Goal: Task Accomplishment & Management: Manage account settings

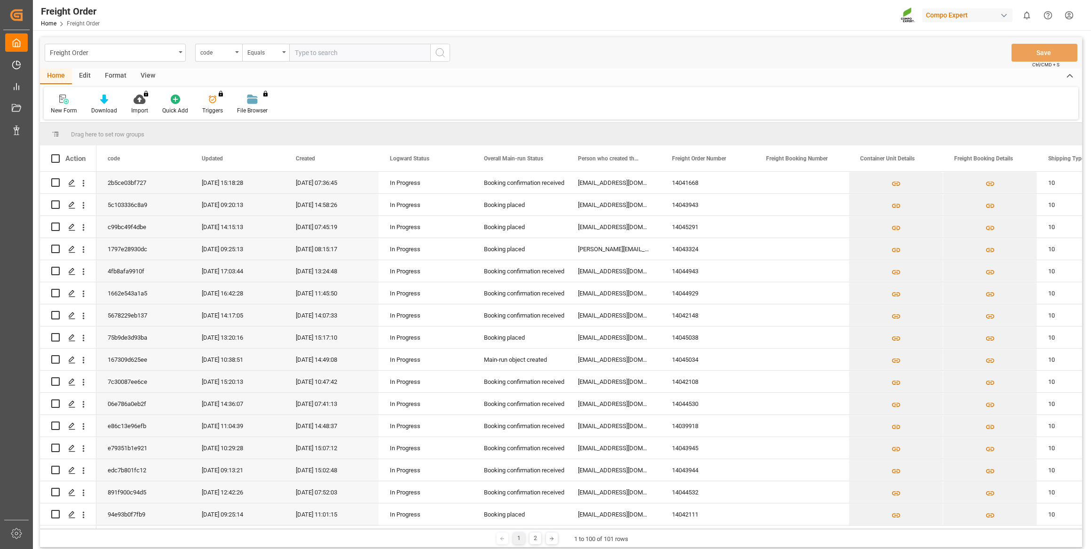
click at [786, 94] on div "New Form Download Import You don't have permission for this feature. Contact ad…" at bounding box center [561, 103] width 1034 height 32
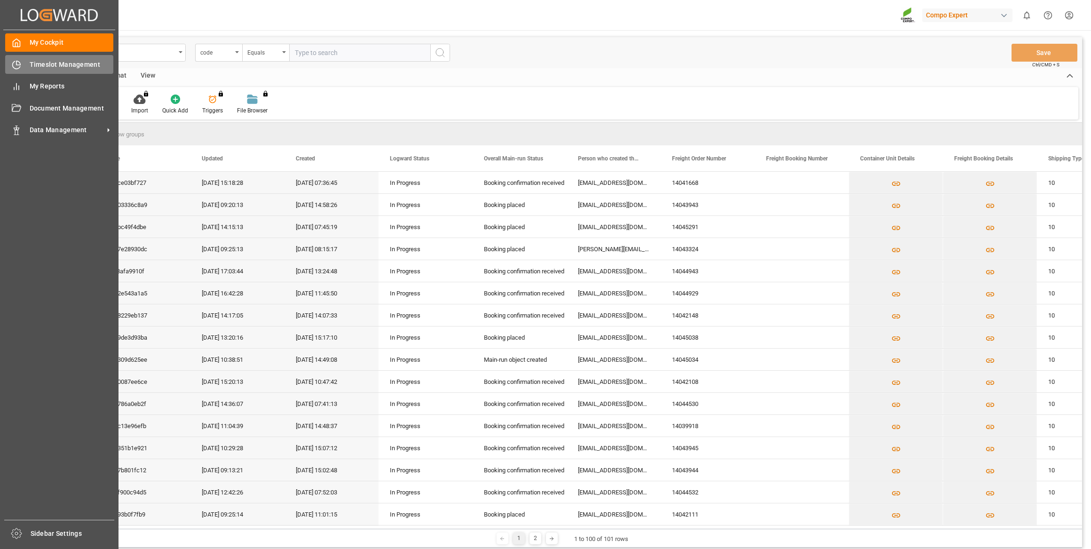
click at [42, 61] on span "Timeslot Management" at bounding box center [72, 65] width 84 height 10
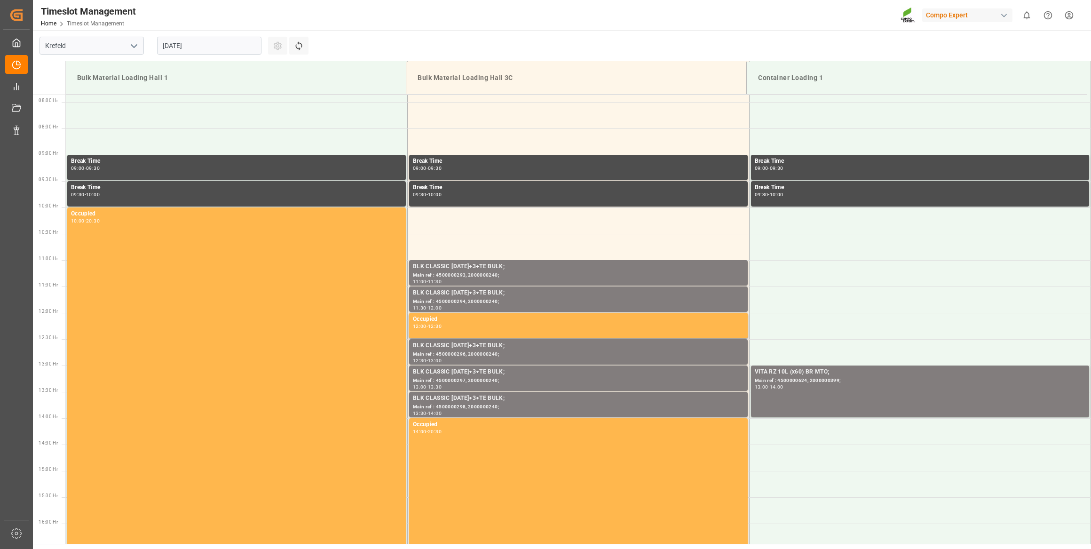
scroll to position [415, 0]
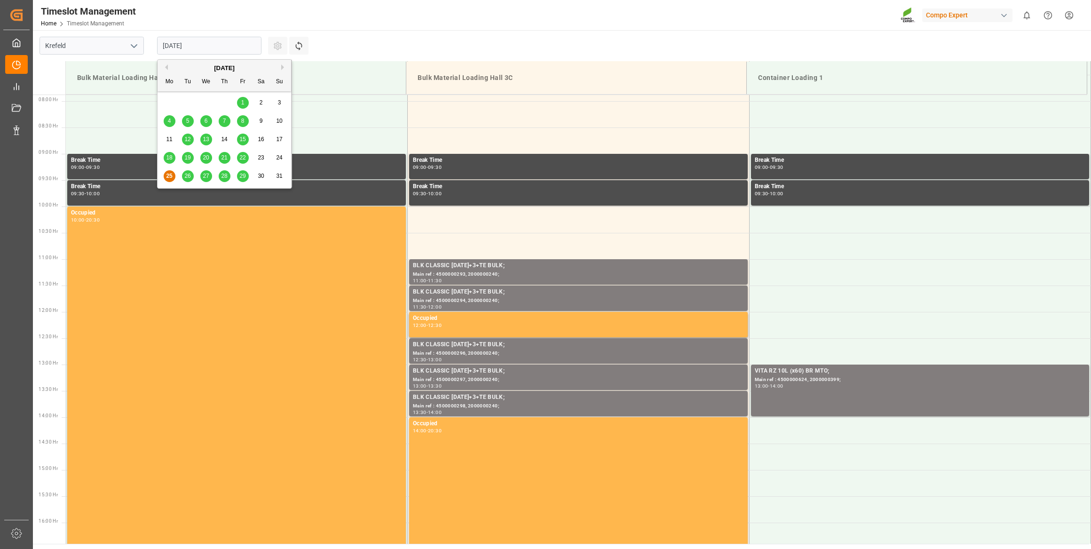
click at [178, 52] on input "[DATE]" at bounding box center [209, 46] width 104 height 18
click at [279, 69] on div "[DATE]" at bounding box center [225, 67] width 134 height 9
click at [282, 66] on button "Next Month" at bounding box center [284, 67] width 6 height 6
click at [180, 101] on div "1 2 3 4 5 6 7" at bounding box center [224, 103] width 128 height 18
click at [185, 102] on div "2" at bounding box center [188, 102] width 12 height 11
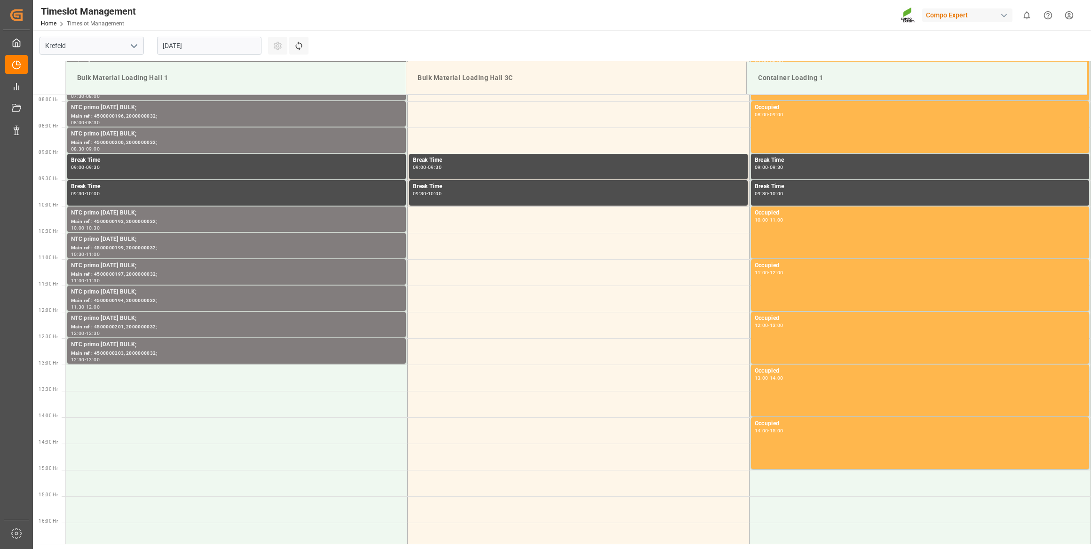
click at [235, 51] on input "[DATE]" at bounding box center [209, 46] width 104 height 18
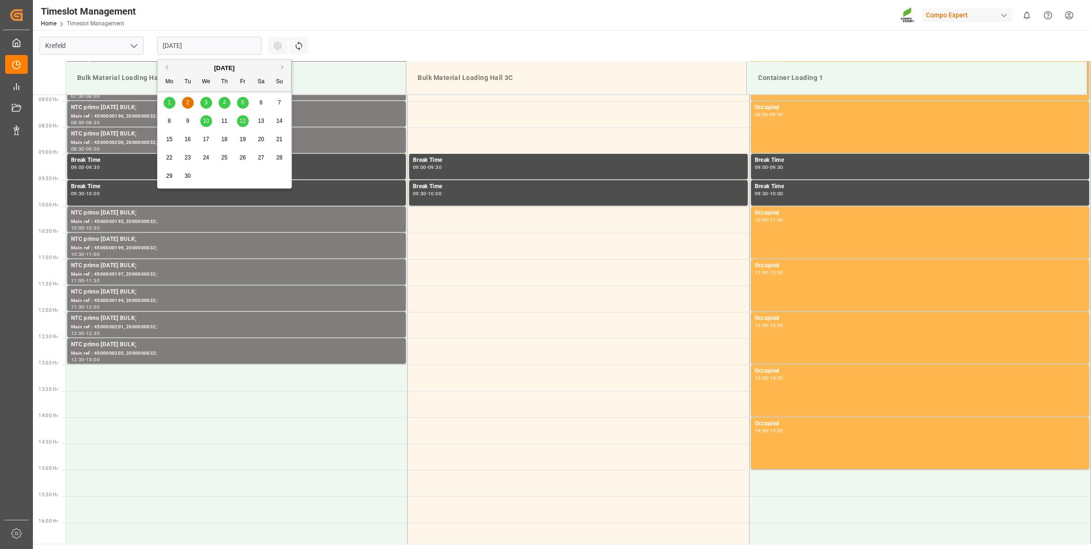
click at [164, 103] on div "1" at bounding box center [170, 102] width 12 height 11
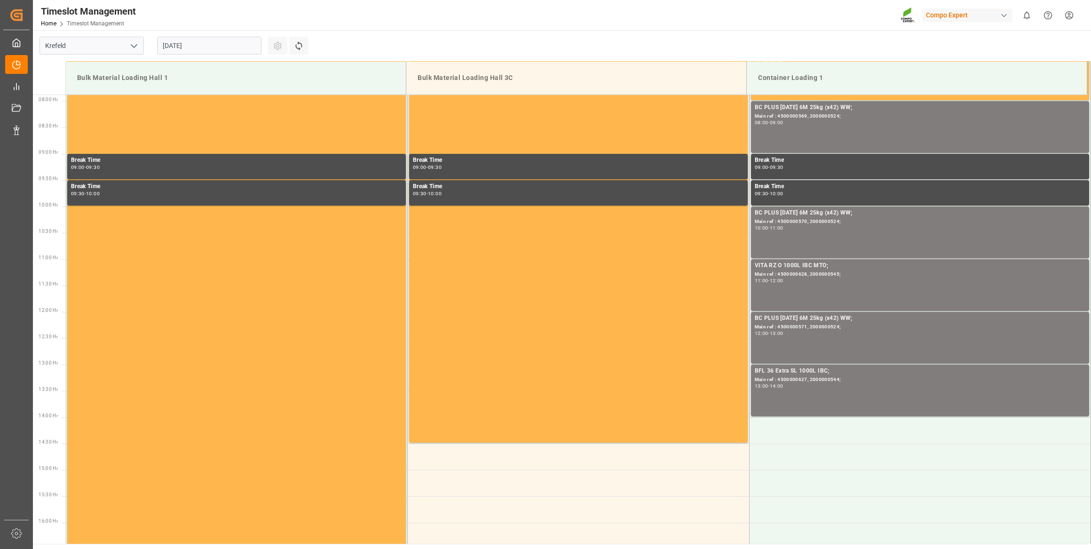
click at [235, 54] on input "[DATE]" at bounding box center [209, 46] width 104 height 18
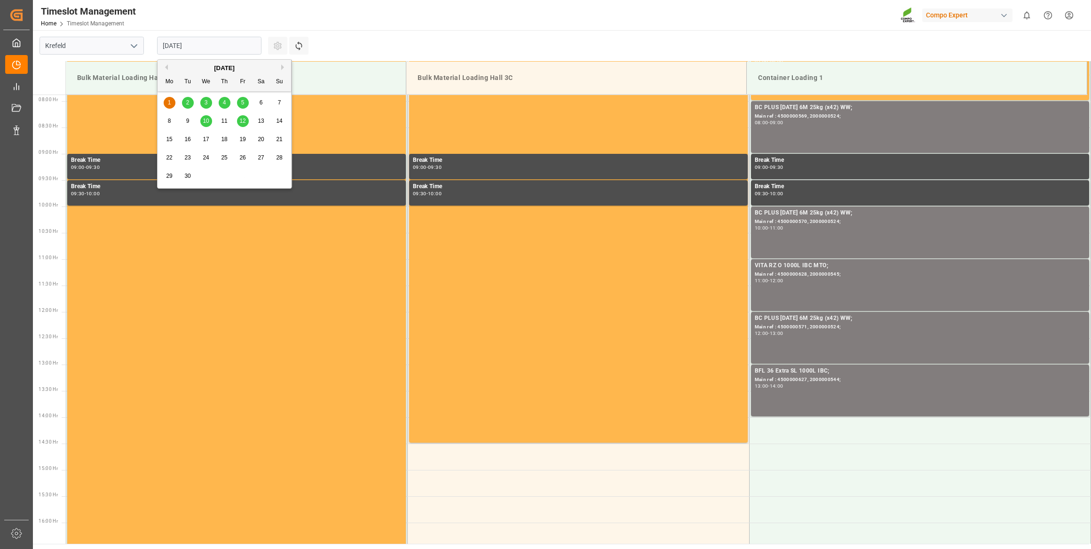
click at [167, 67] on button "Previous Month" at bounding box center [165, 67] width 6 height 6
click at [240, 173] on span "29" at bounding box center [242, 176] width 6 height 7
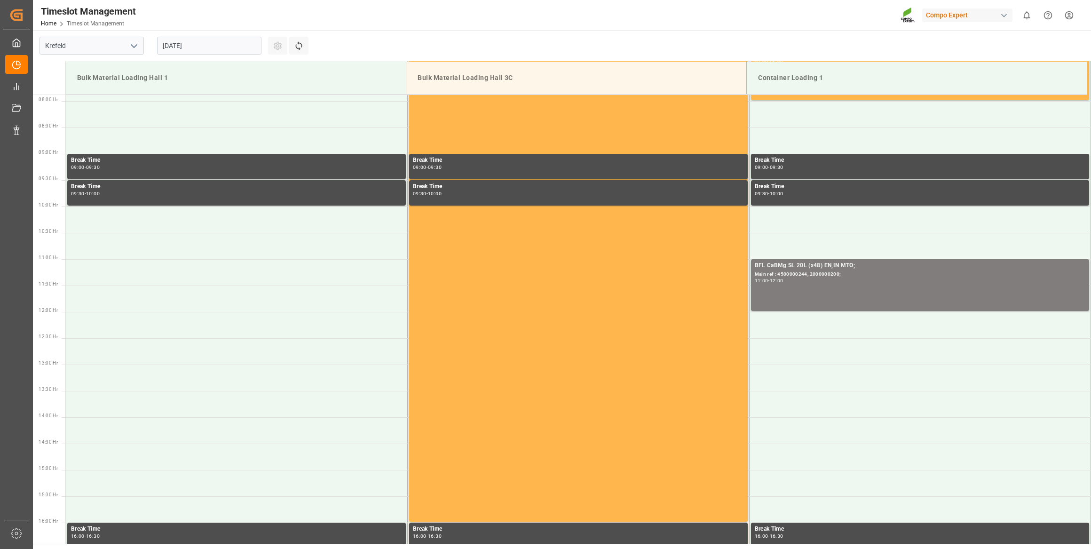
click at [232, 42] on input "[DATE]" at bounding box center [209, 46] width 104 height 18
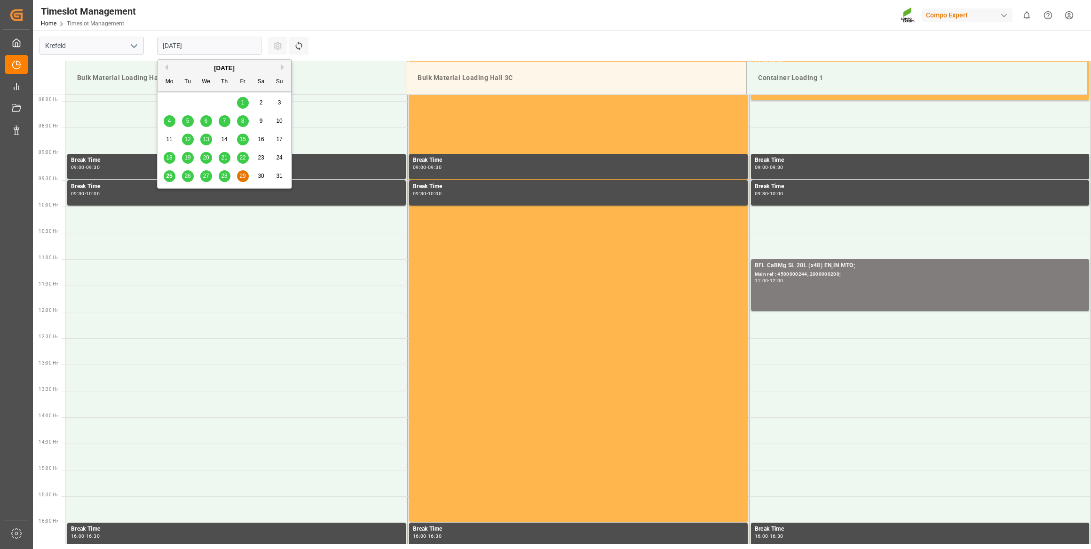
click at [226, 175] on span "28" at bounding box center [224, 176] width 6 height 7
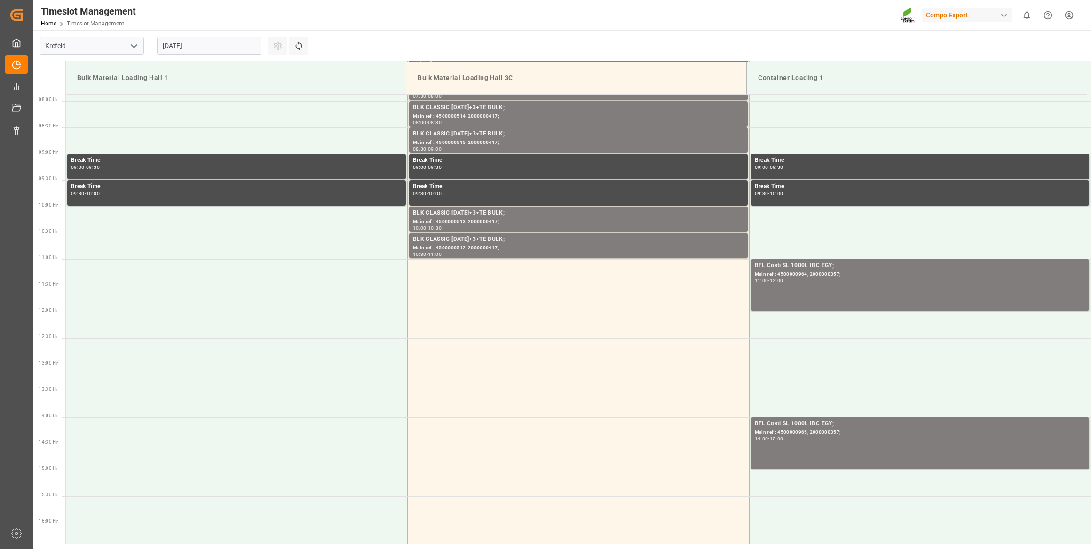
drag, startPoint x: 514, startPoint y: 77, endPoint x: 506, endPoint y: -25, distance: 102.3
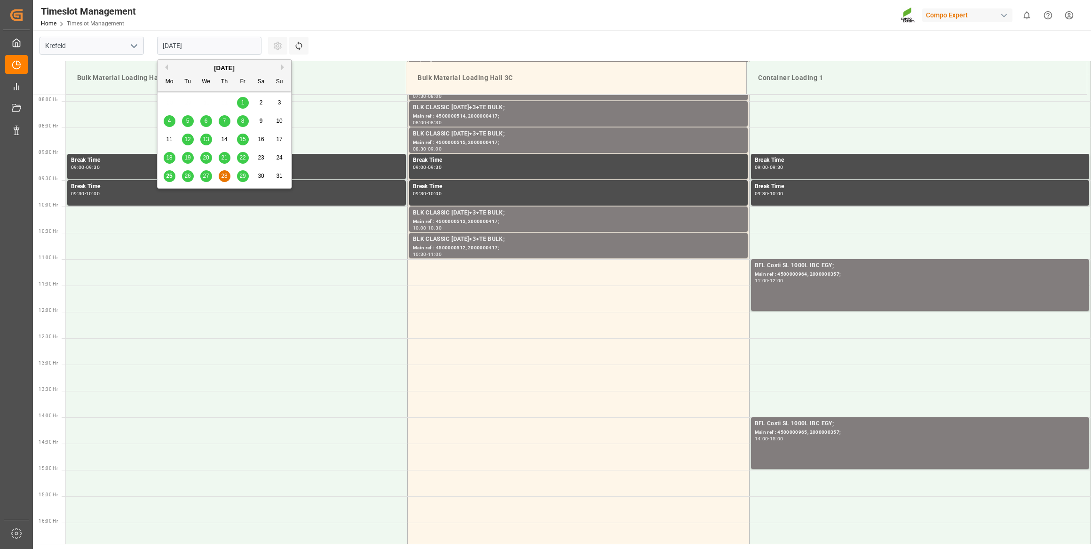
click at [204, 43] on input "[DATE]" at bounding box center [209, 46] width 104 height 18
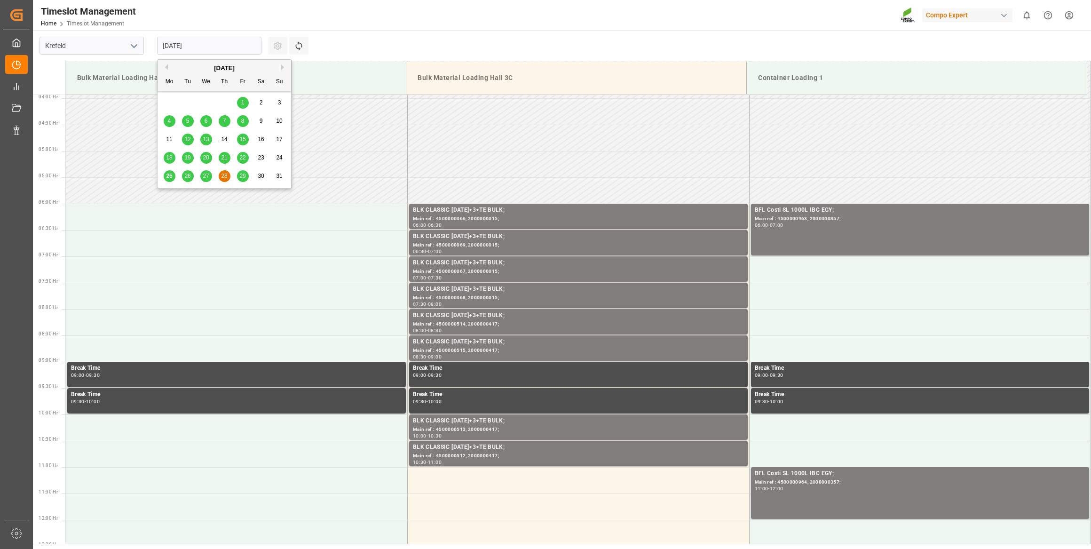
scroll to position [287, 0]
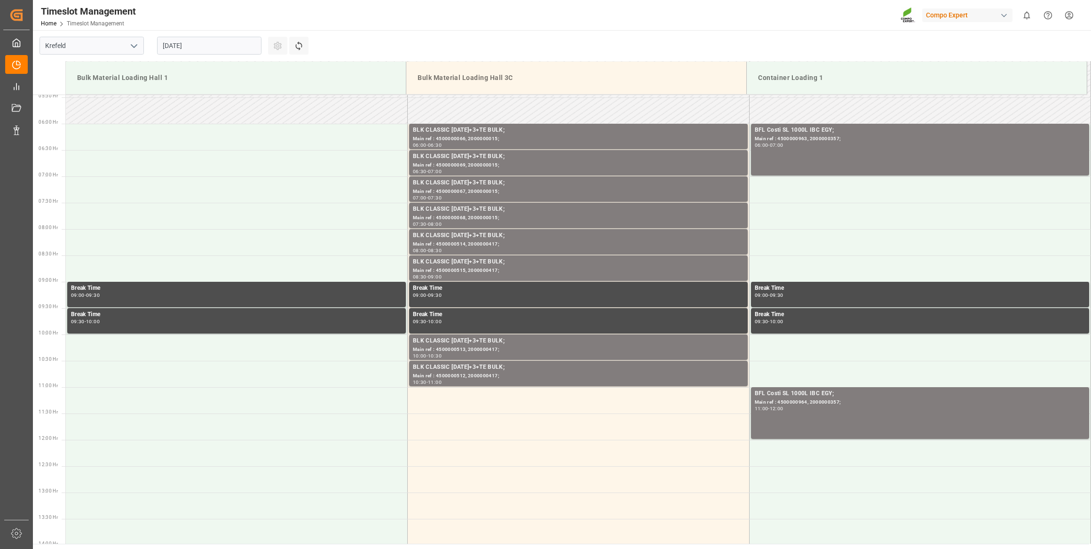
click at [369, 67] on td "Bulk Material Loading Hall 1" at bounding box center [236, 78] width 340 height 33
click at [245, 45] on input "[DATE]" at bounding box center [209, 46] width 104 height 18
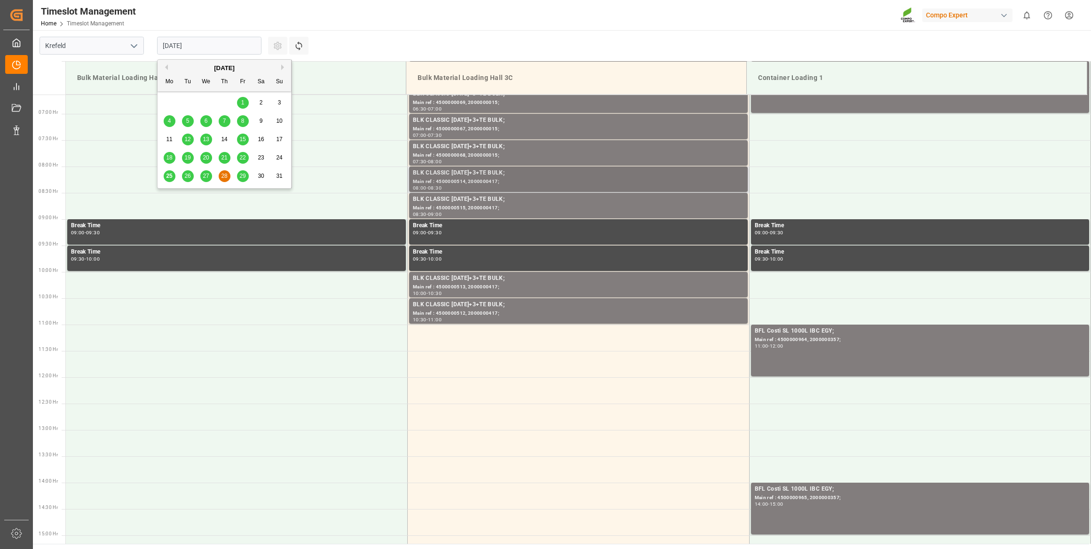
scroll to position [372, 0]
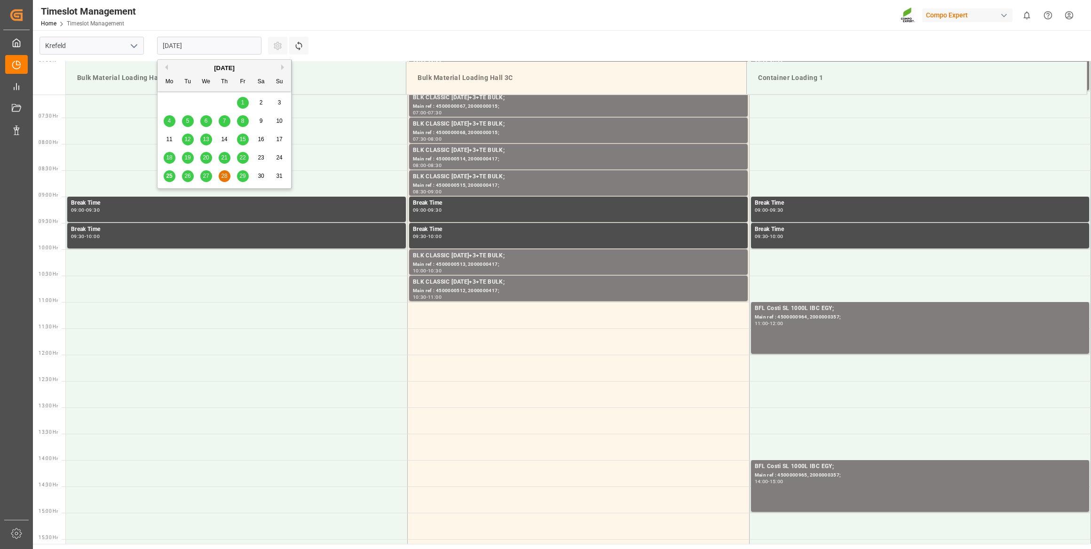
click at [243, 176] on span "29" at bounding box center [242, 176] width 6 height 7
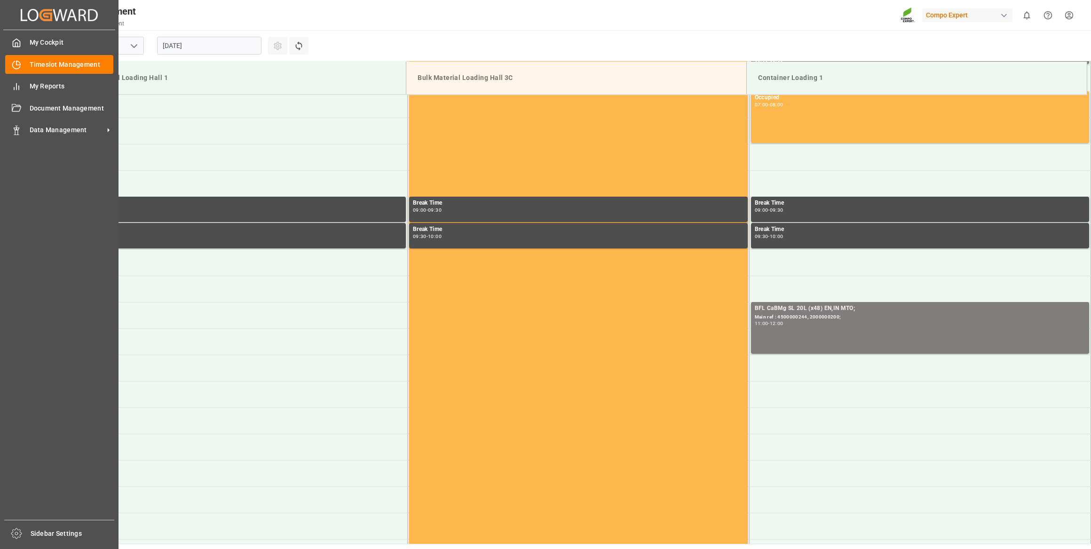
click at [24, 120] on div "My Cockpit My Cockpit Timeslot Management Timeslot Management My Reports My Rep…" at bounding box center [59, 274] width 112 height 489
click at [31, 133] on span "Data Management" at bounding box center [67, 130] width 74 height 10
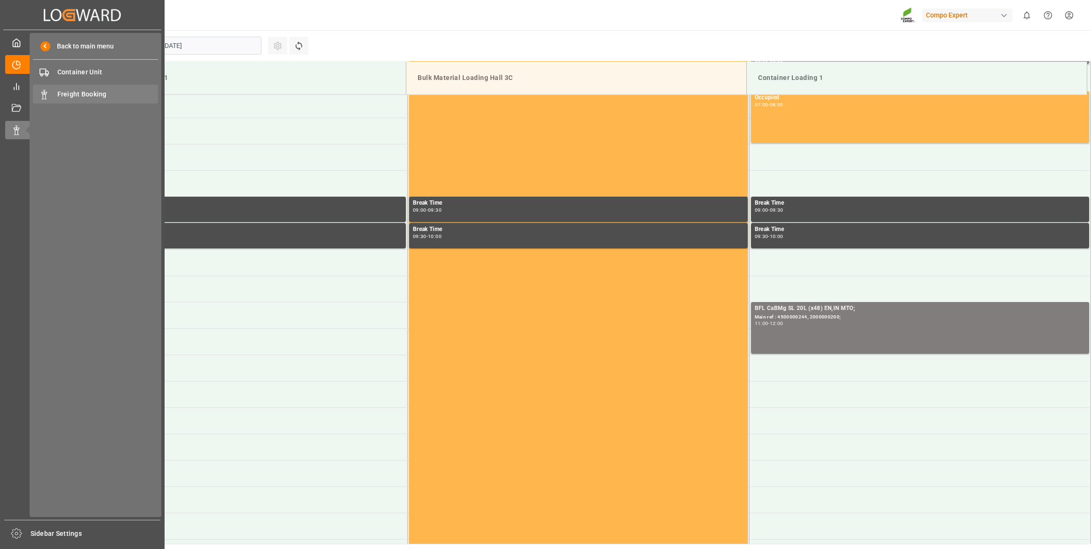
click at [89, 90] on span "Freight Booking" at bounding box center [107, 94] width 101 height 10
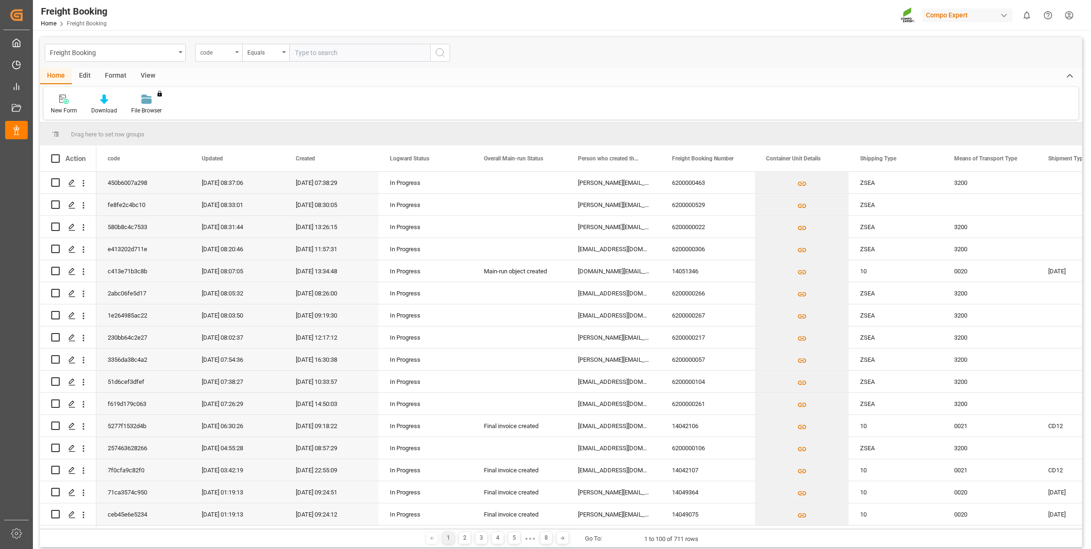
click at [232, 55] on div "code" at bounding box center [218, 53] width 47 height 18
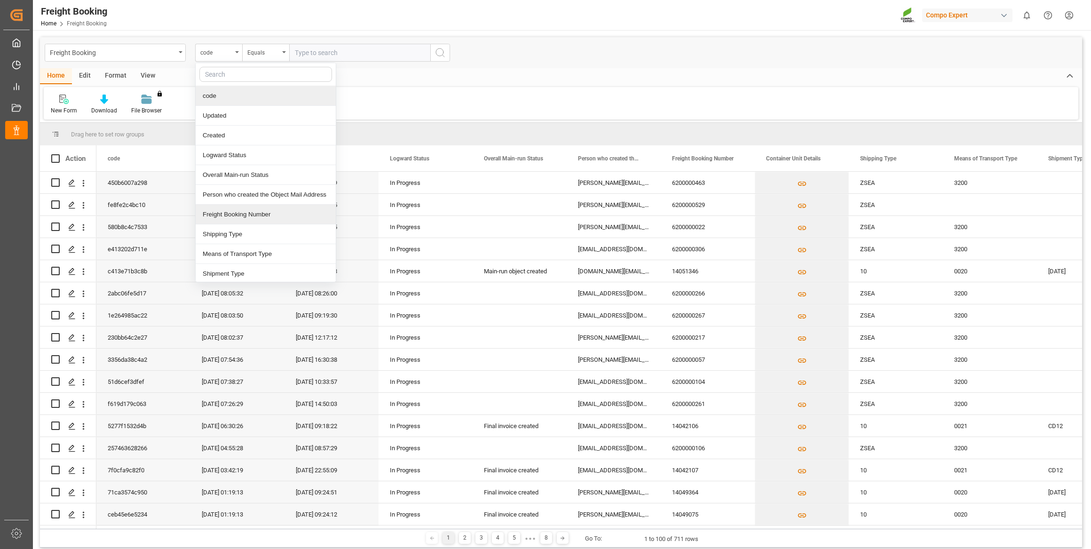
click at [242, 217] on div "Freight Booking Number" at bounding box center [266, 215] width 140 height 20
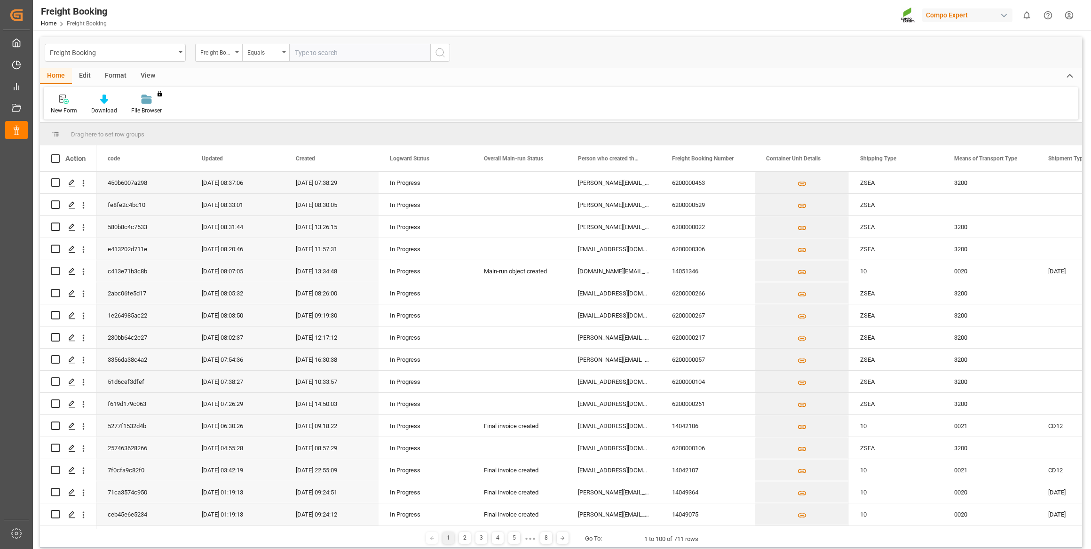
click at [320, 46] on input "text" at bounding box center [359, 53] width 141 height 18
paste input "6200000504"
type input "6200000504"
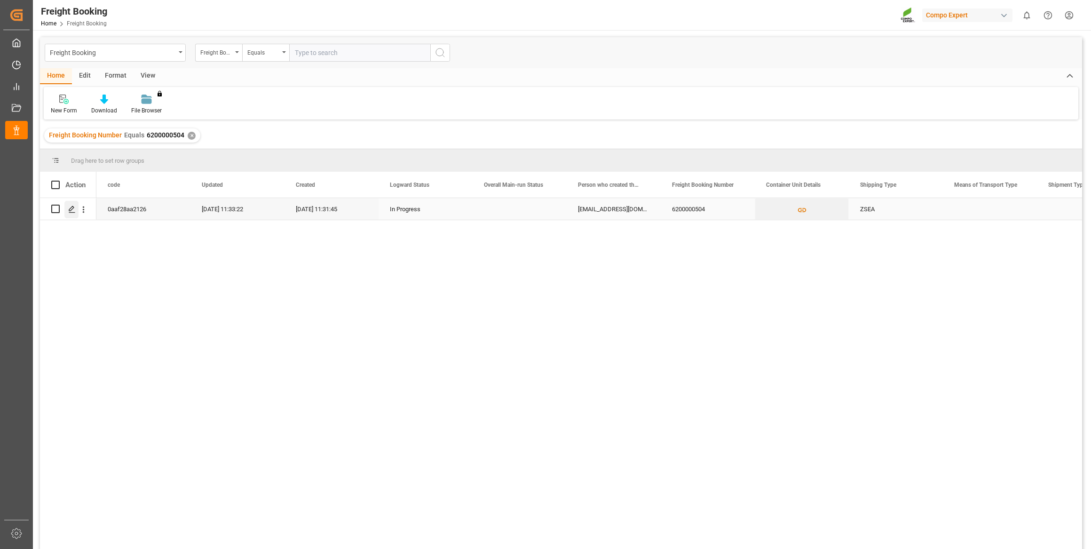
click at [71, 211] on icon "Press SPACE to select this row." at bounding box center [72, 209] width 8 height 8
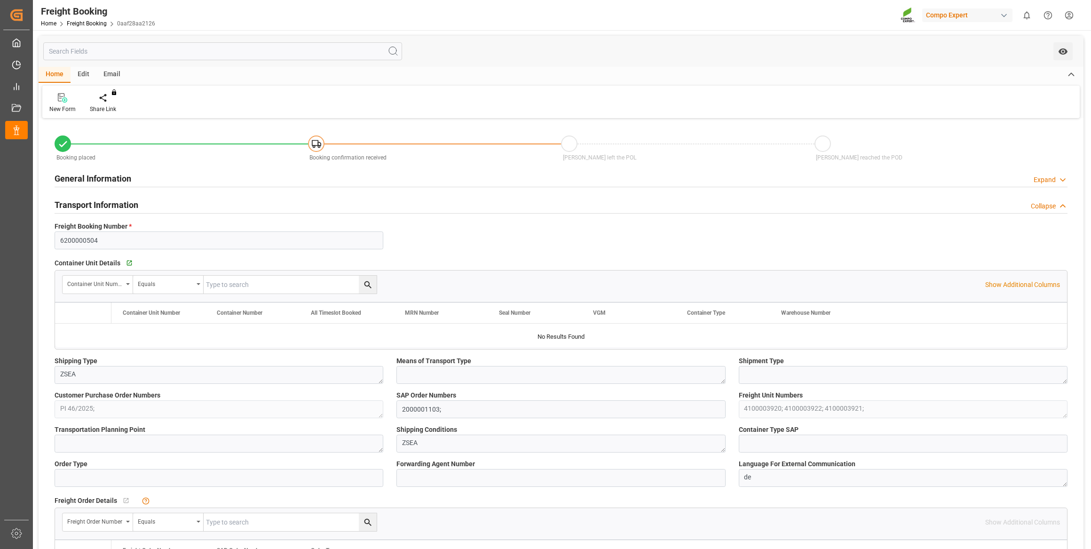
type input "TRIZM"
type input "0"
type input "63683.8"
type input "[DATE] 01:00"
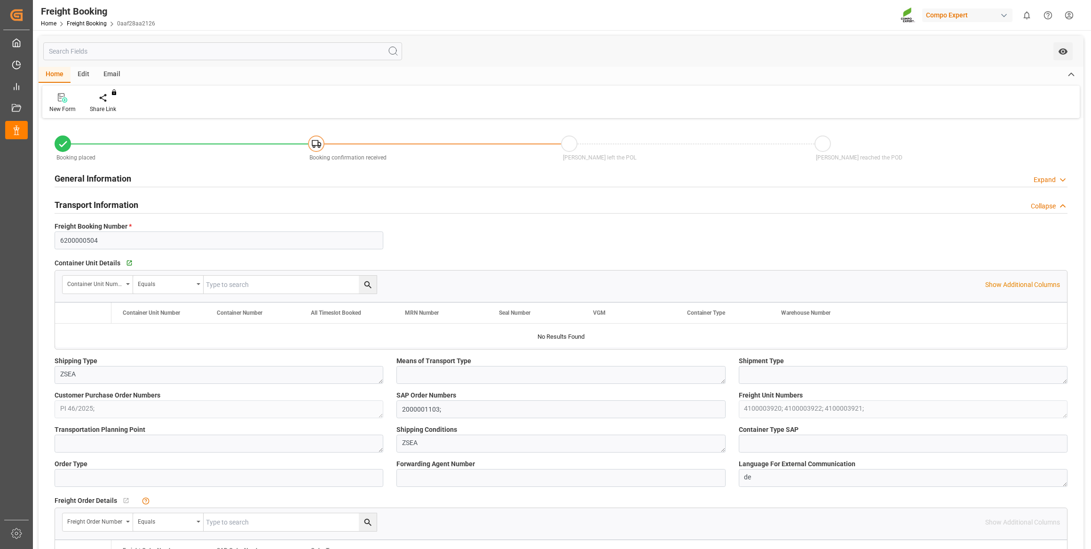
type input "[DATE] 11:31"
type input "[DATE] 11:33"
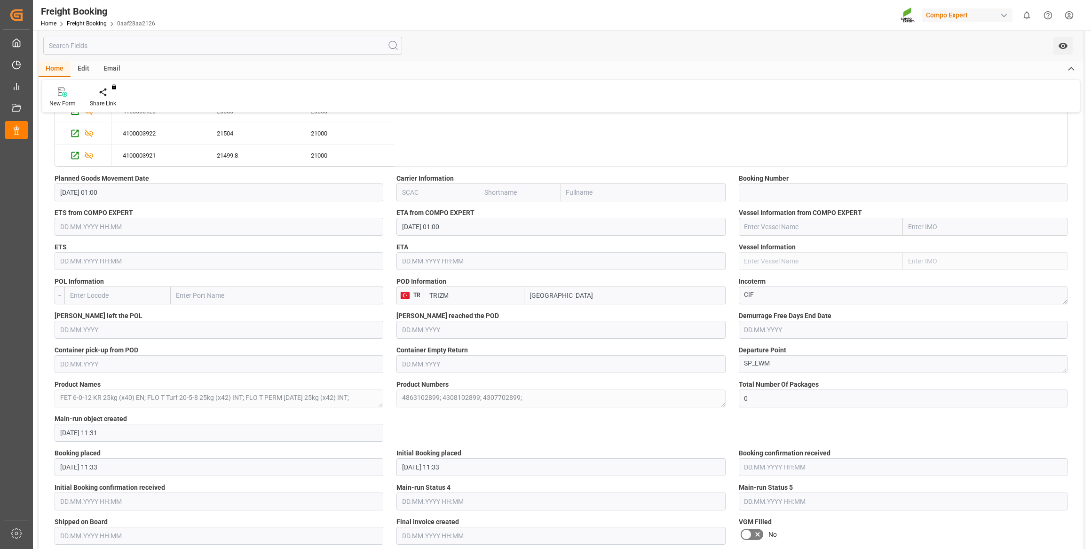
scroll to position [555, 0]
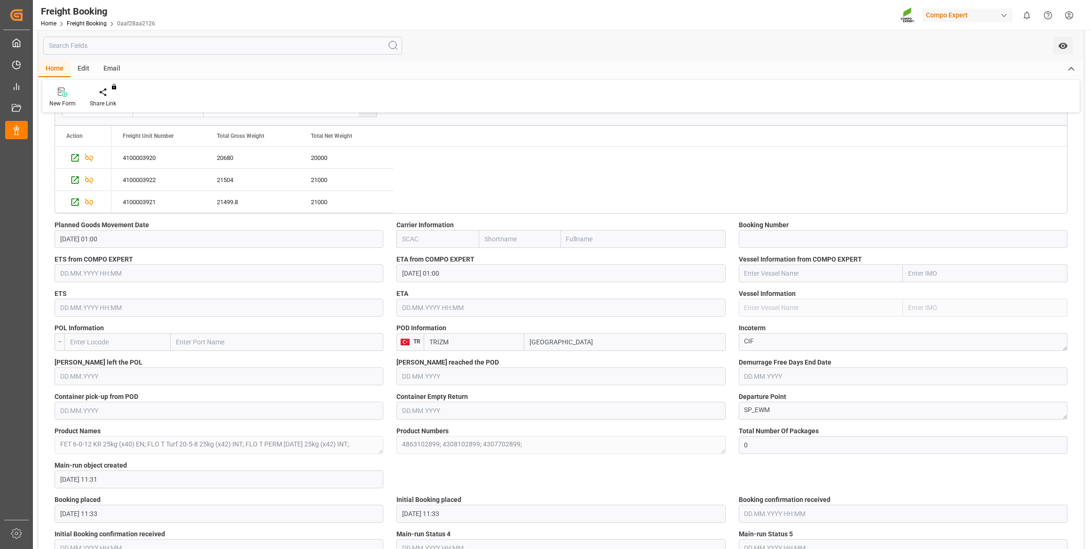
click at [227, 202] on div "21499.8" at bounding box center [252, 202] width 94 height 22
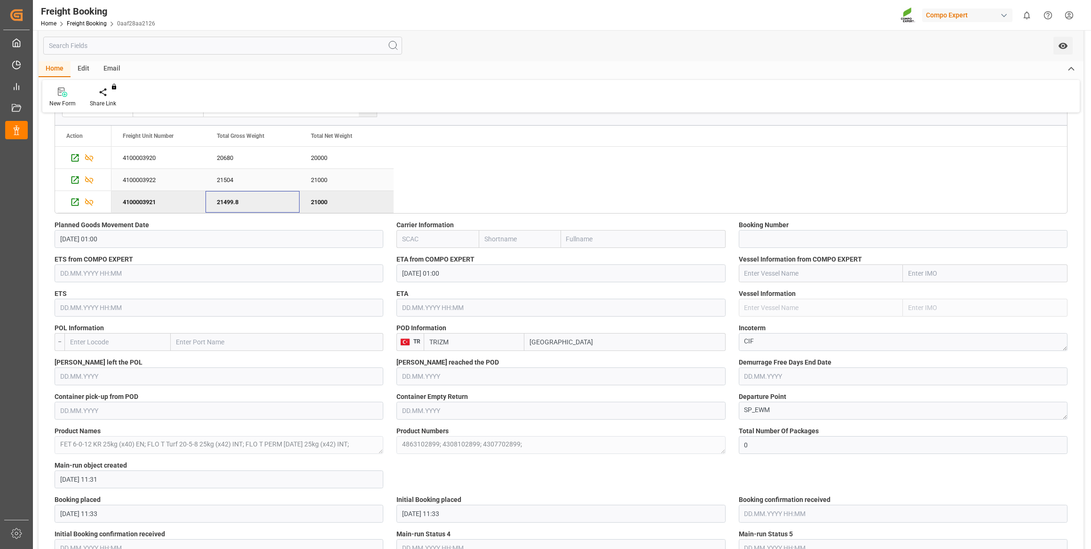
click at [249, 176] on div "21504" at bounding box center [252, 180] width 94 height 22
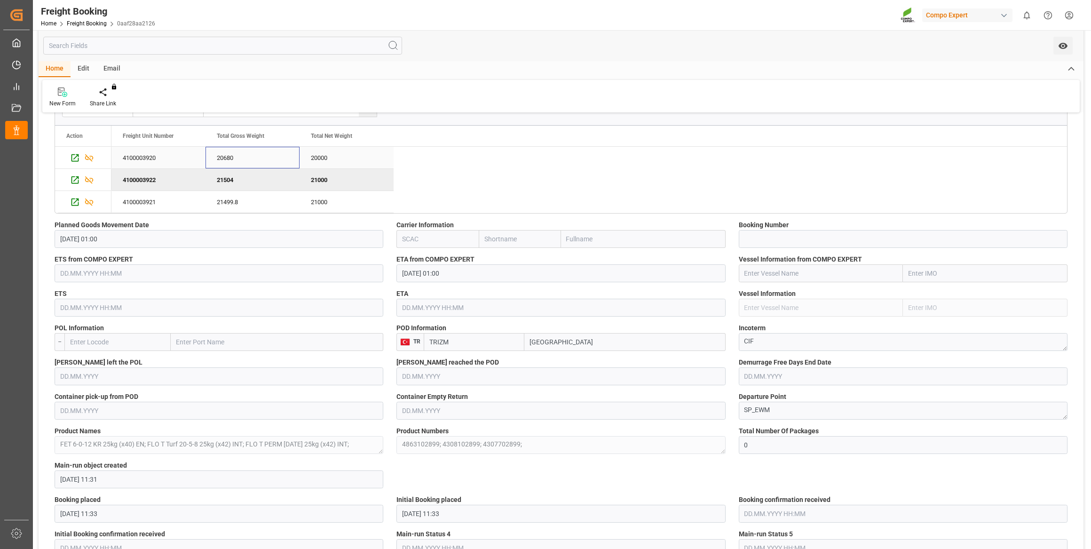
click at [248, 158] on div "20680" at bounding box center [252, 158] width 94 height 22
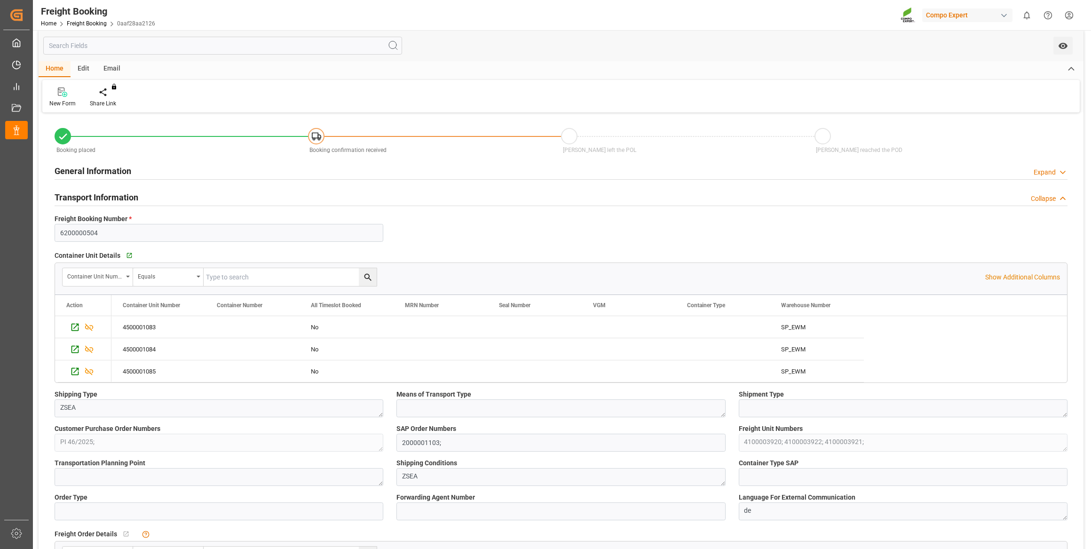
scroll to position [0, 0]
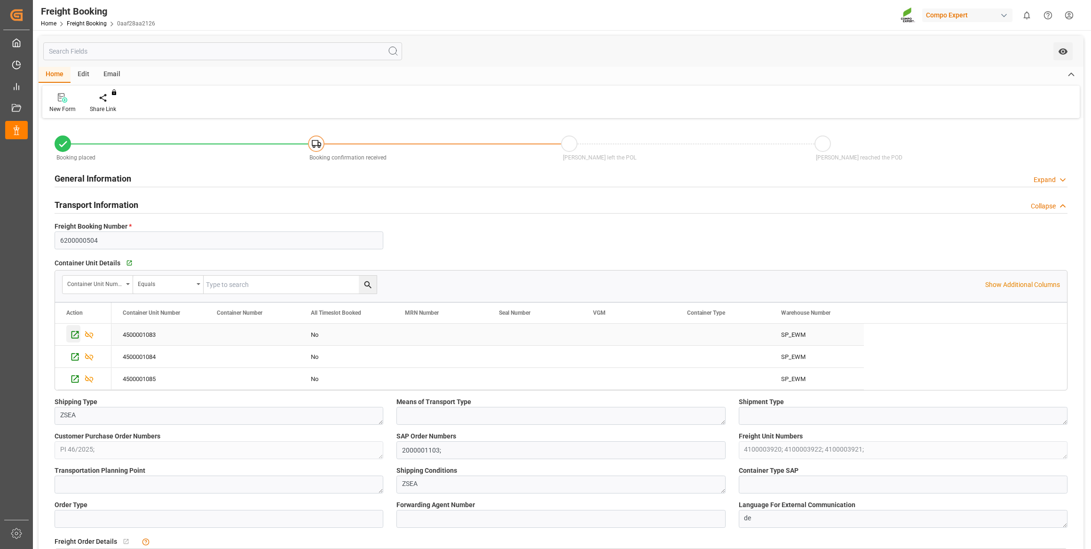
click at [74, 332] on icon "Press SPACE to select this row." at bounding box center [75, 335] width 10 height 10
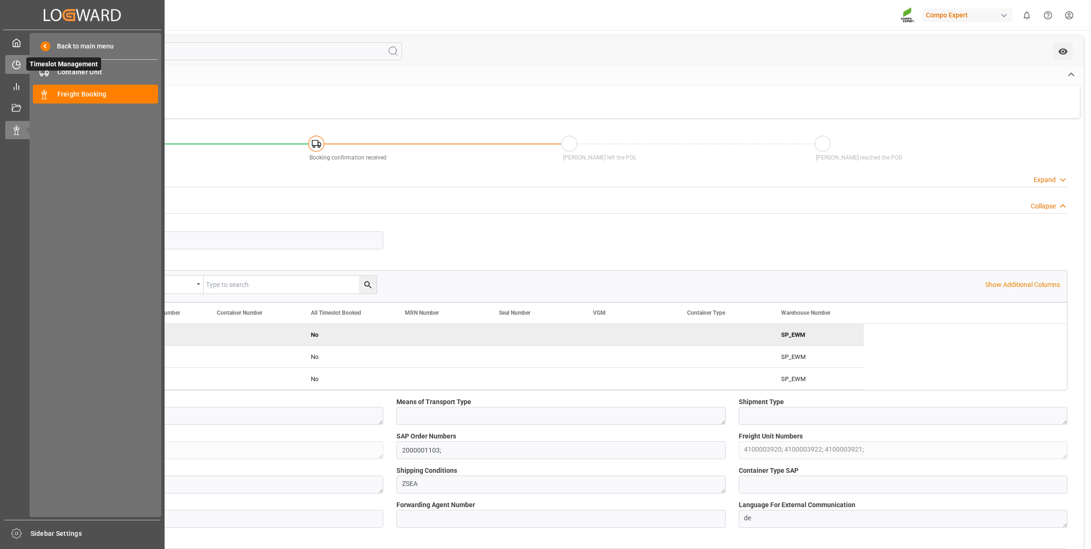
click at [14, 66] on icon at bounding box center [16, 64] width 9 height 9
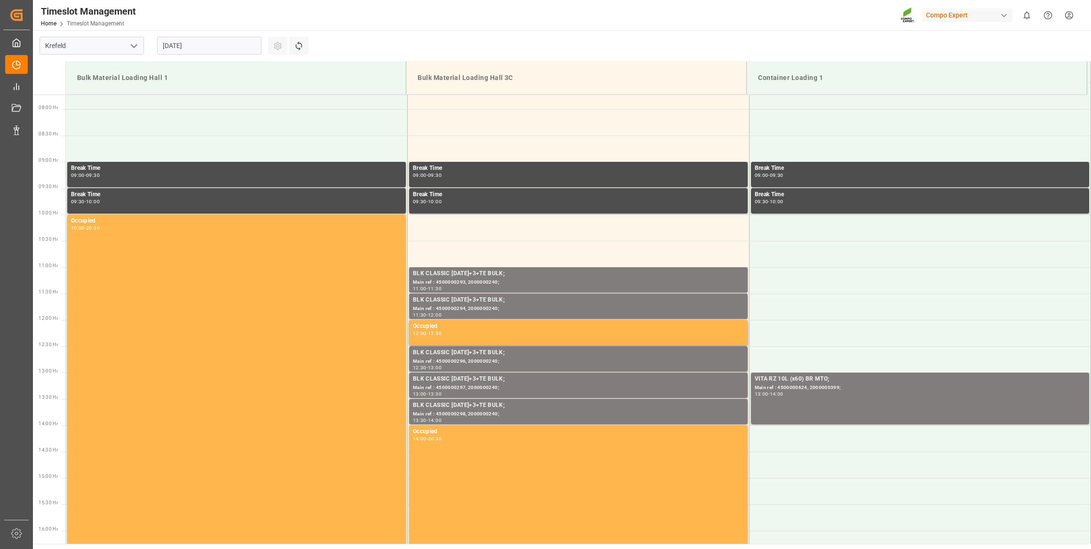
scroll to position [415, 0]
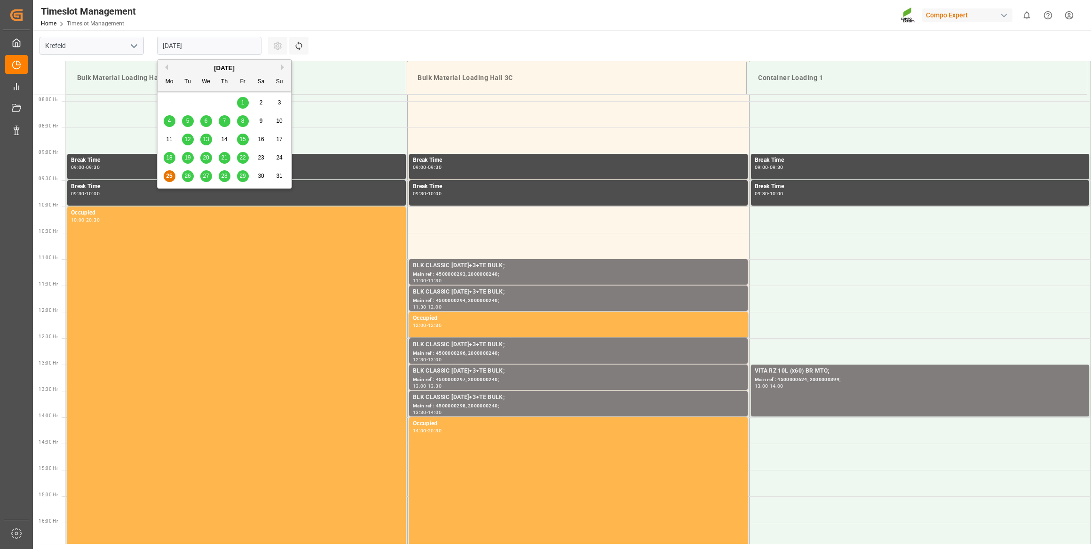
click at [228, 52] on input "[DATE]" at bounding box center [209, 46] width 104 height 18
click at [206, 174] on span "27" at bounding box center [206, 176] width 6 height 7
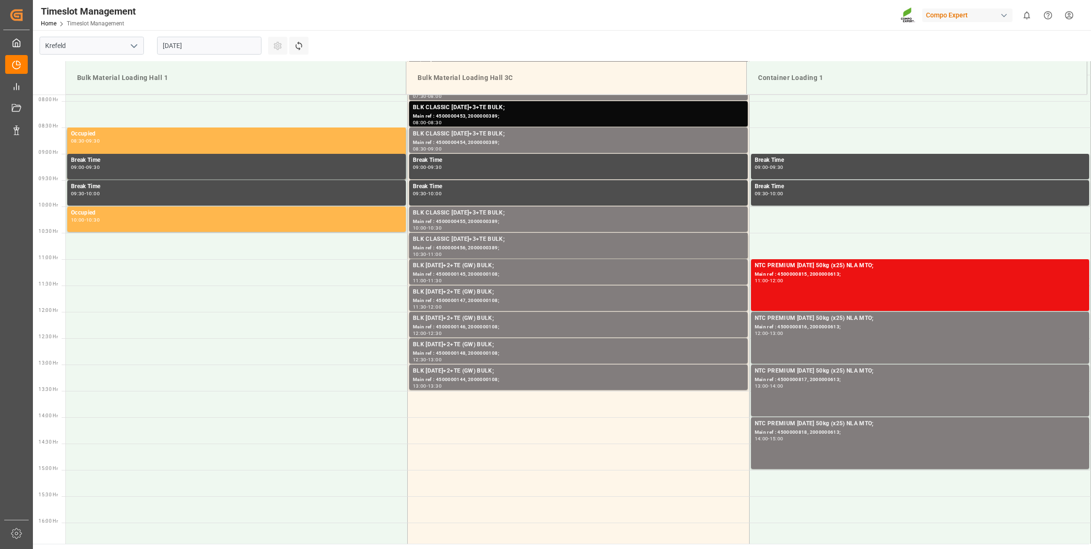
click at [237, 61] on div "[DATE]" at bounding box center [209, 45] width 118 height 31
click at [228, 44] on input "[DATE]" at bounding box center [209, 46] width 104 height 18
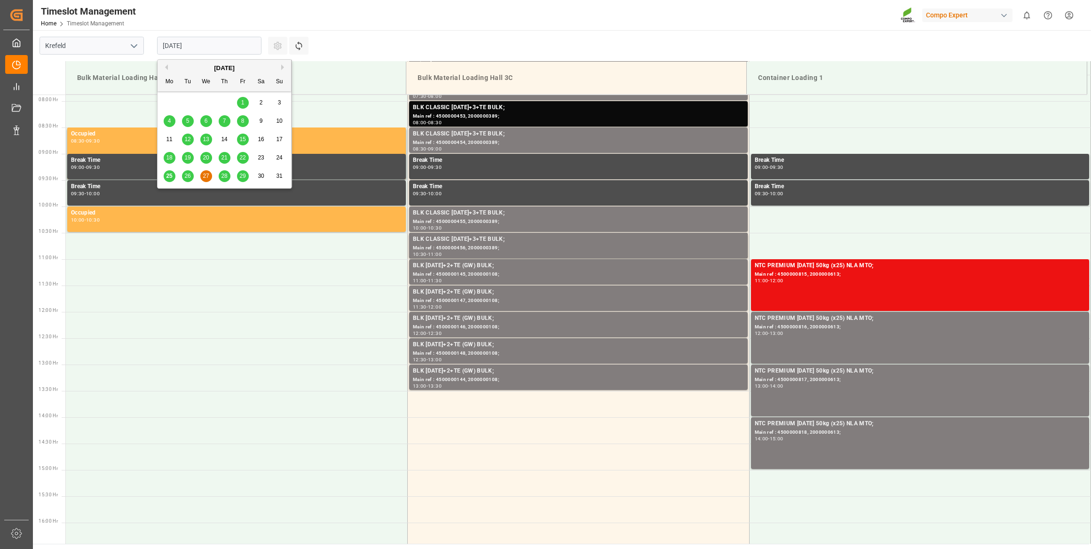
click at [226, 174] on span "28" at bounding box center [224, 176] width 6 height 7
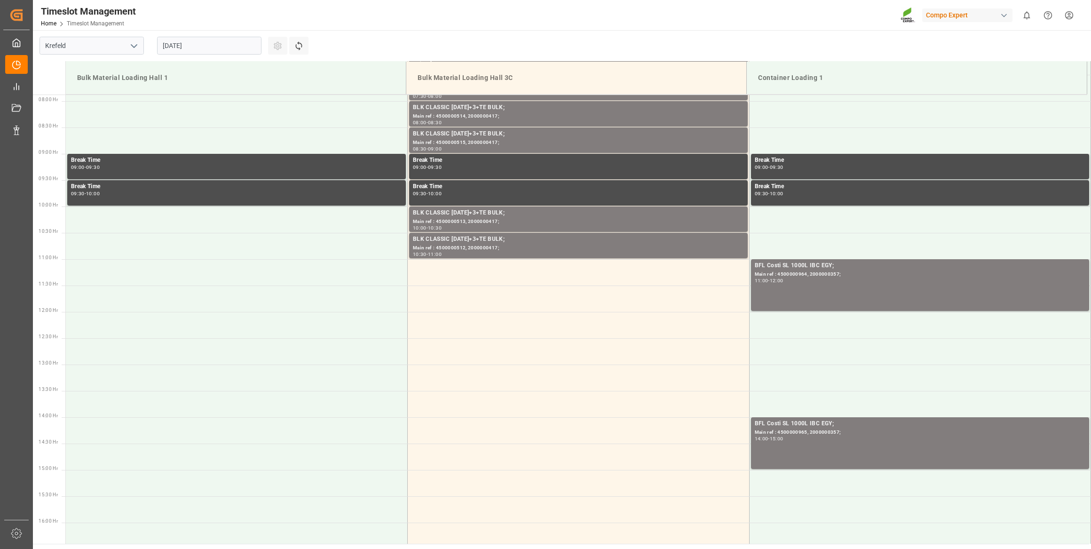
click at [749, 85] on td "Container Loading 1" at bounding box center [917, 78] width 340 height 33
click at [220, 31] on div "Timeslot Management Home Timeslot Management Compo Expert 0 Notifications Only …" at bounding box center [561, 274] width 1056 height 549
drag, startPoint x: 220, startPoint y: 31, endPoint x: 220, endPoint y: 38, distance: 7.1
click at [220, 38] on input "[DATE]" at bounding box center [209, 46] width 104 height 18
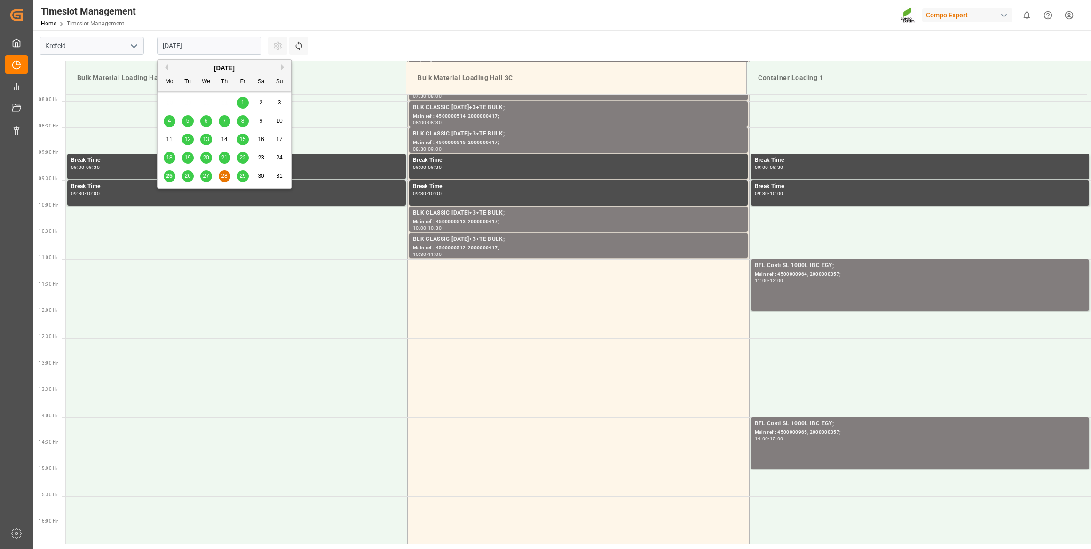
click at [238, 178] on div "29" at bounding box center [243, 176] width 12 height 11
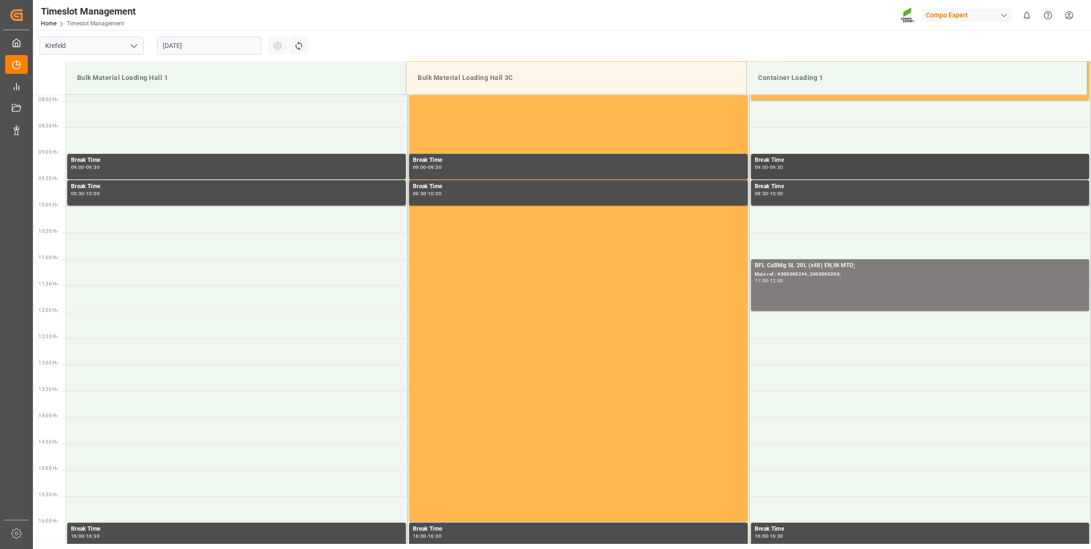
click at [790, 170] on div "Break Time 09:00 - 09:30" at bounding box center [920, 167] width 331 height 22
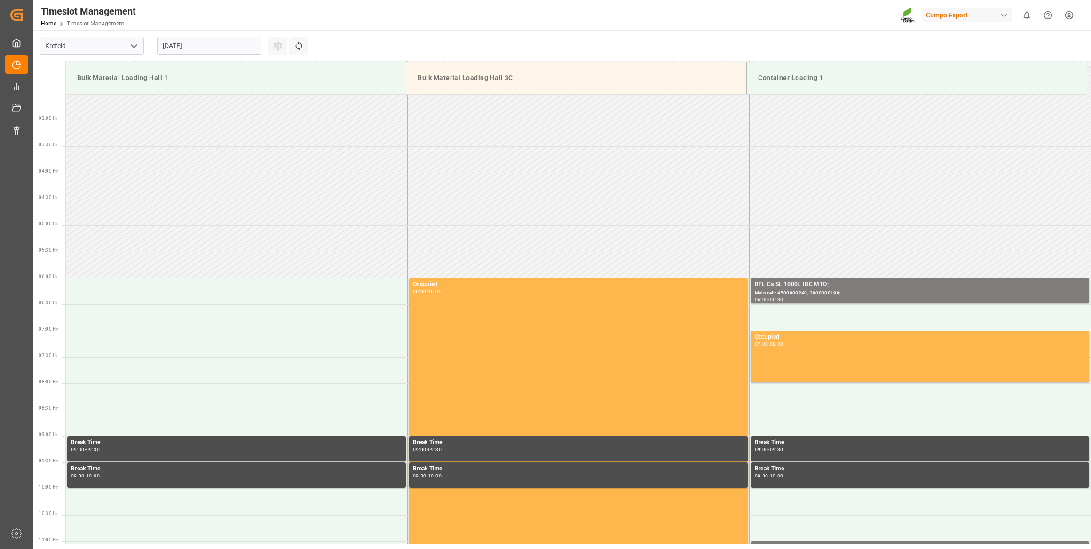
scroll to position [0, 0]
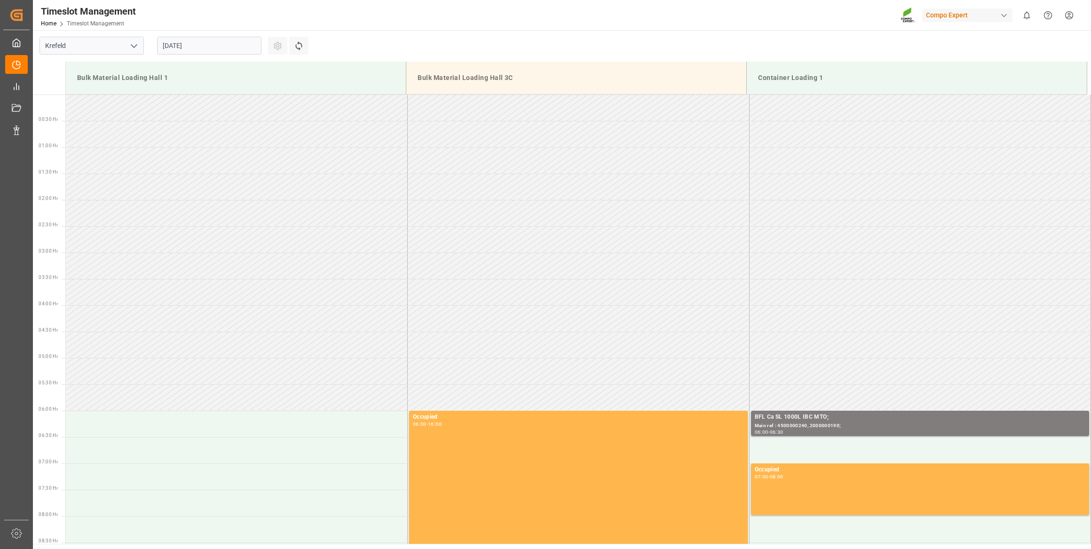
click at [238, 48] on input "[DATE]" at bounding box center [209, 46] width 104 height 18
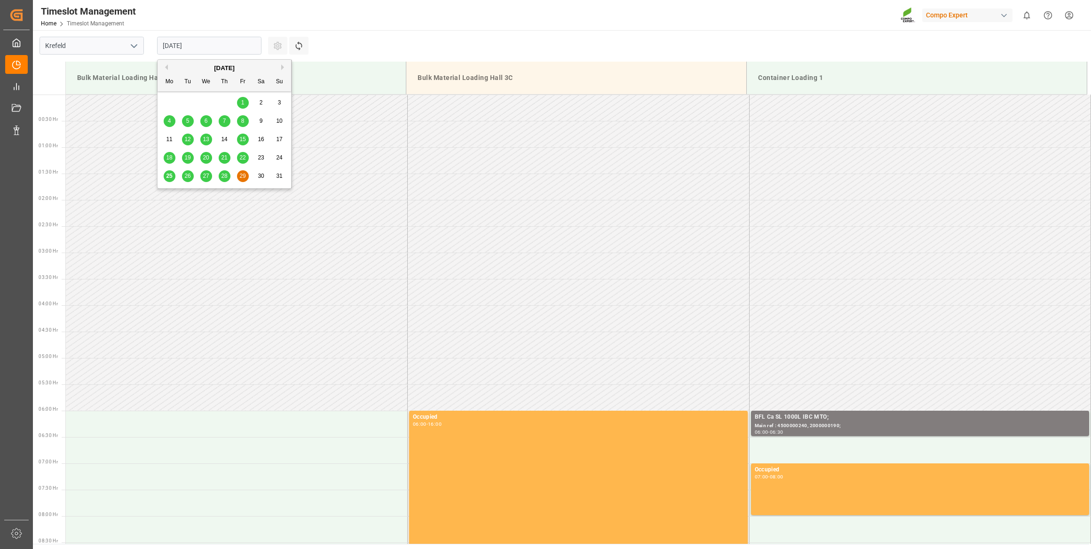
click at [222, 171] on div "28" at bounding box center [225, 176] width 12 height 11
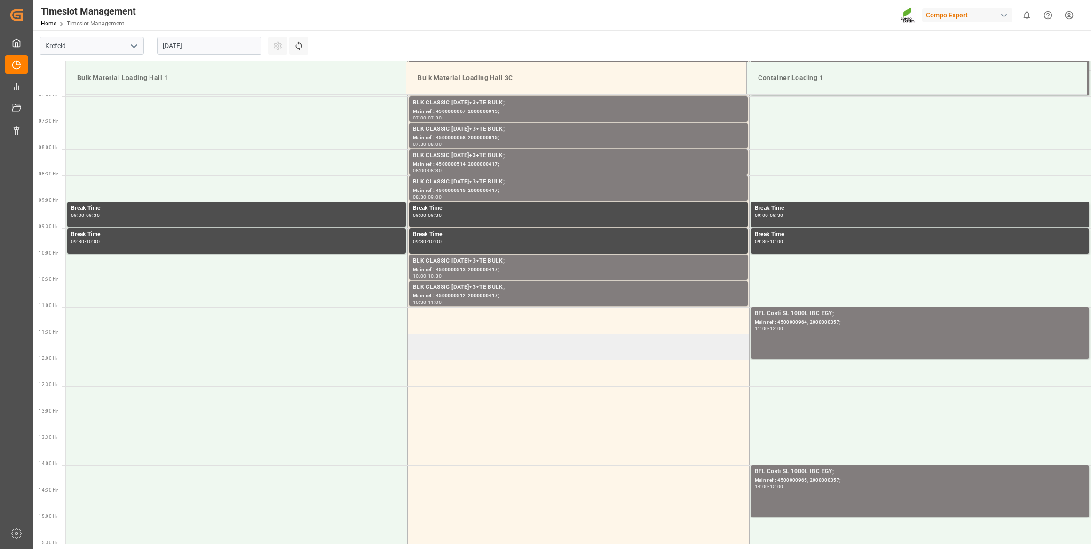
scroll to position [372, 0]
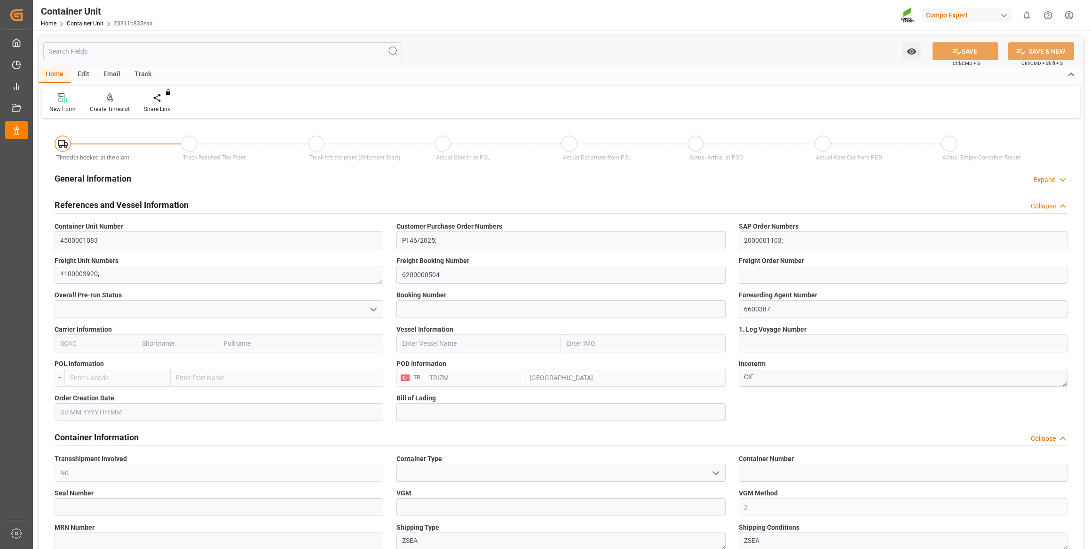
type input "TRIZM"
type input "0"
type input "20680"
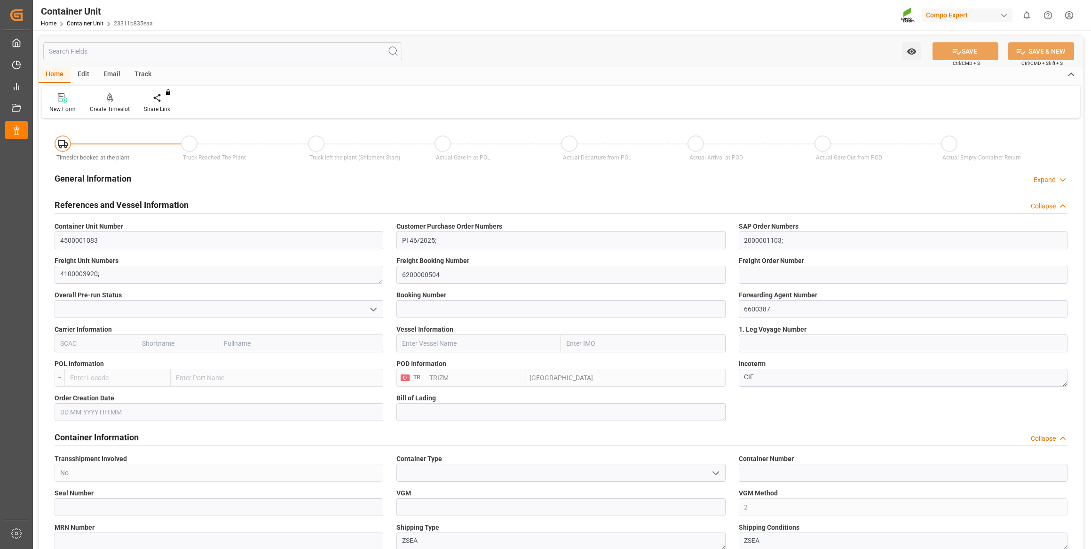
type input "[DATE]"
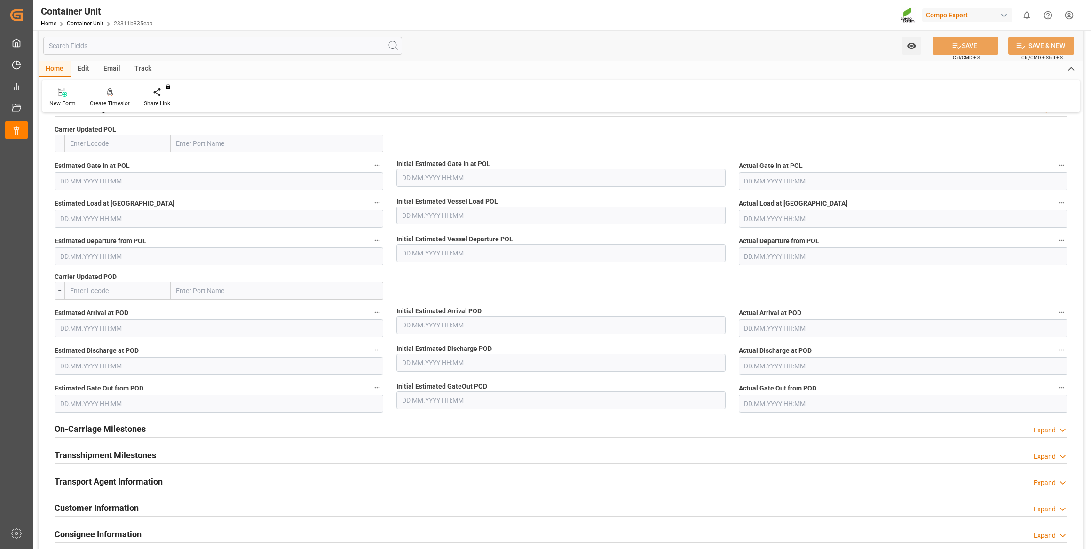
scroll to position [940, 0]
